Goal: Task Accomplishment & Management: Use online tool/utility

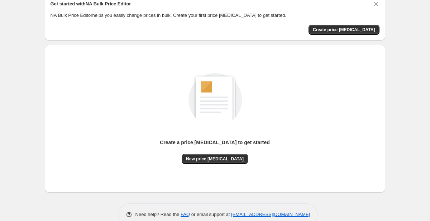
scroll to position [36, 0]
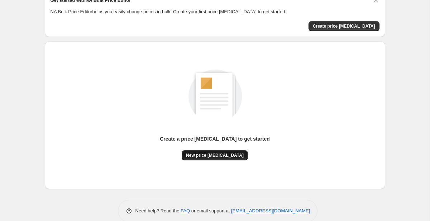
click at [208, 151] on button "New price [MEDICAL_DATA]" at bounding box center [215, 155] width 66 height 10
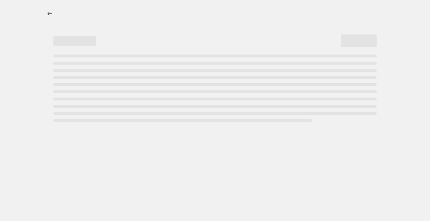
select select "percentage"
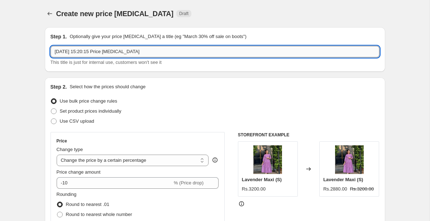
click at [162, 52] on input "21 Aug 2025, 15:20:15 Price change job" at bounding box center [215, 51] width 329 height 11
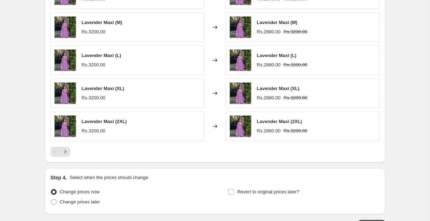
scroll to position [496, 0]
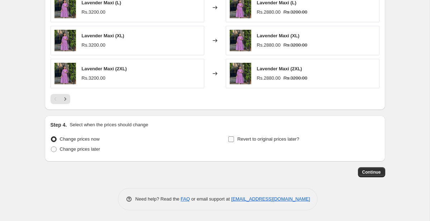
type input "10% Off"
click at [233, 139] on input "Revert to original prices later?" at bounding box center [231, 139] width 6 height 6
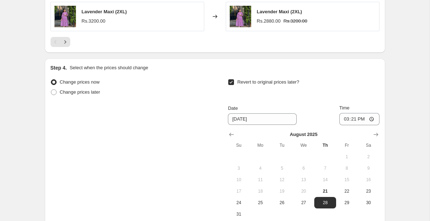
scroll to position [551, 0]
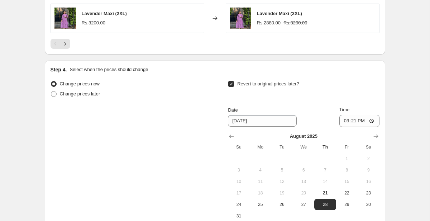
click at [231, 83] on input "Revert to original prices later?" at bounding box center [231, 84] width 6 height 6
checkbox input "false"
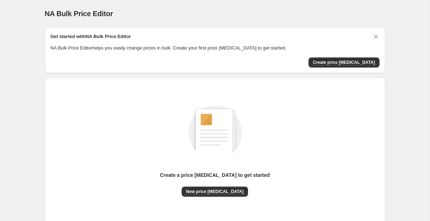
scroll to position [46, 0]
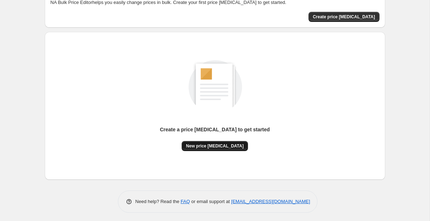
click at [233, 146] on span "New price [MEDICAL_DATA]" at bounding box center [215, 146] width 58 height 6
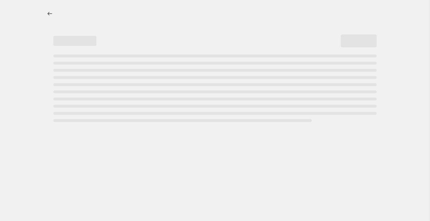
select select "percentage"
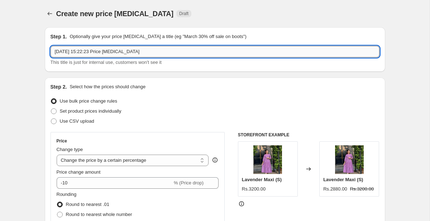
click at [169, 50] on input "21 Aug 2025, 15:22:23 Price change job" at bounding box center [215, 51] width 329 height 11
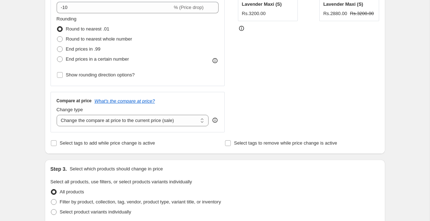
scroll to position [176, 0]
type input "10 % Off"
click at [61, 49] on span at bounding box center [60, 49] width 6 height 6
click at [57, 46] on input "End prices in .99" at bounding box center [57, 46] width 0 height 0
radio input "true"
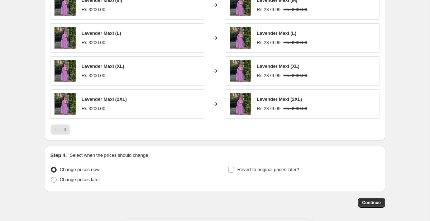
scroll to position [496, 0]
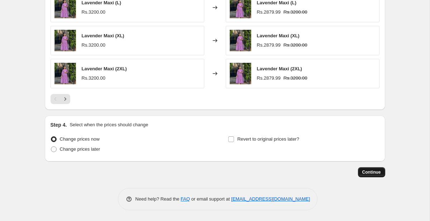
click at [372, 173] on span "Continue" at bounding box center [371, 172] width 19 height 6
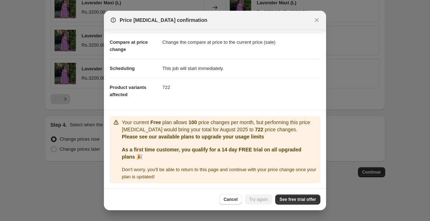
scroll to position [29, 0]
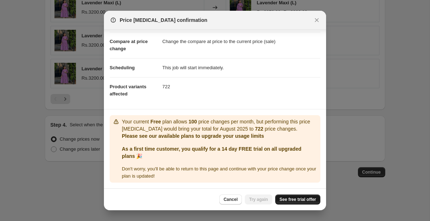
click at [292, 201] on span "See free trial offer" at bounding box center [298, 199] width 37 height 6
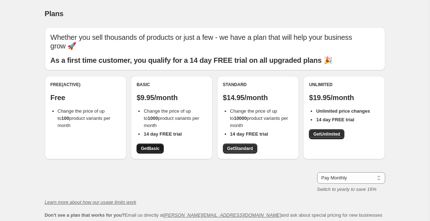
click at [155, 146] on span "Get Basic" at bounding box center [150, 149] width 19 height 6
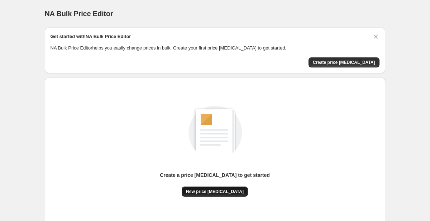
click at [232, 191] on span "New price [MEDICAL_DATA]" at bounding box center [215, 192] width 58 height 6
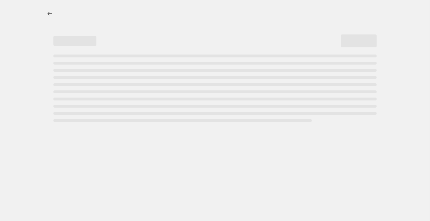
select select "percentage"
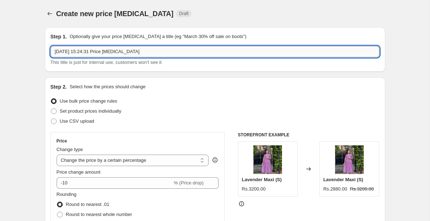
click at [118, 51] on input "[DATE] 15:24:31 Price [MEDICAL_DATA]" at bounding box center [215, 51] width 329 height 11
type input "1"
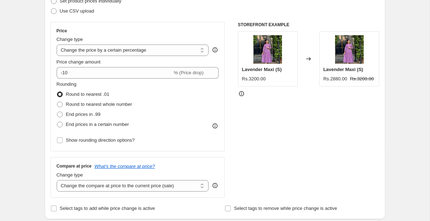
scroll to position [135, 0]
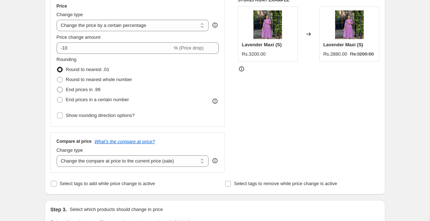
type input "10 % Off"
click at [59, 90] on span at bounding box center [60, 90] width 6 height 6
click at [57, 87] on input "End prices in .99" at bounding box center [57, 87] width 0 height 0
radio input "true"
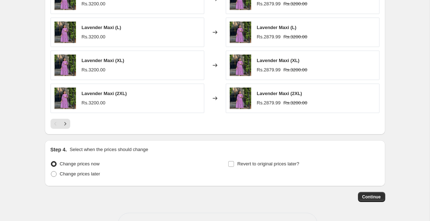
scroll to position [496, 0]
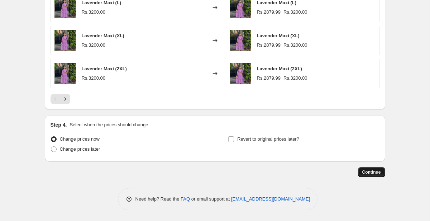
click at [370, 175] on span "Continue" at bounding box center [371, 172] width 19 height 6
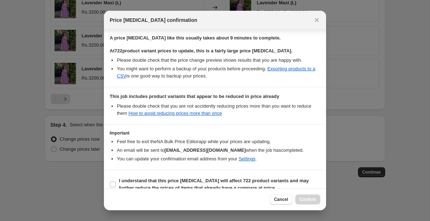
scroll to position [120, 0]
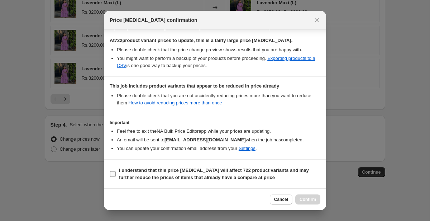
click at [112, 175] on input "I understand that this price change job will affect 722 product variants and ma…" at bounding box center [113, 174] width 6 height 6
checkbox input "true"
click at [302, 198] on span "Confirm" at bounding box center [308, 199] width 16 height 6
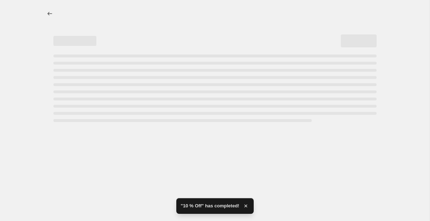
select select "percentage"
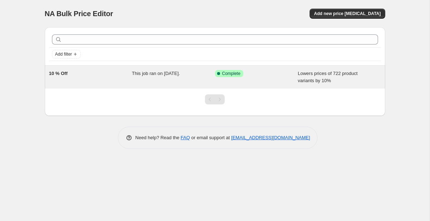
click at [93, 76] on div "10 % Off" at bounding box center [90, 77] width 83 height 14
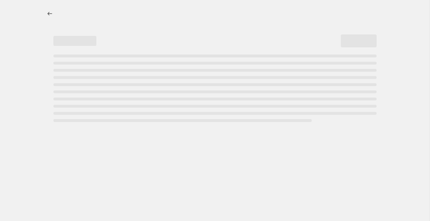
select select "percentage"
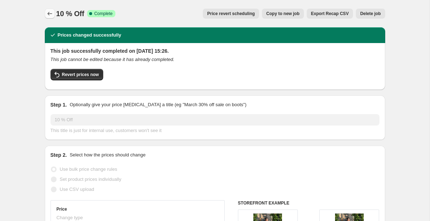
click at [50, 13] on icon "Price change jobs" at bounding box center [49, 13] width 7 height 7
